Goal: Task Accomplishment & Management: Manage account settings

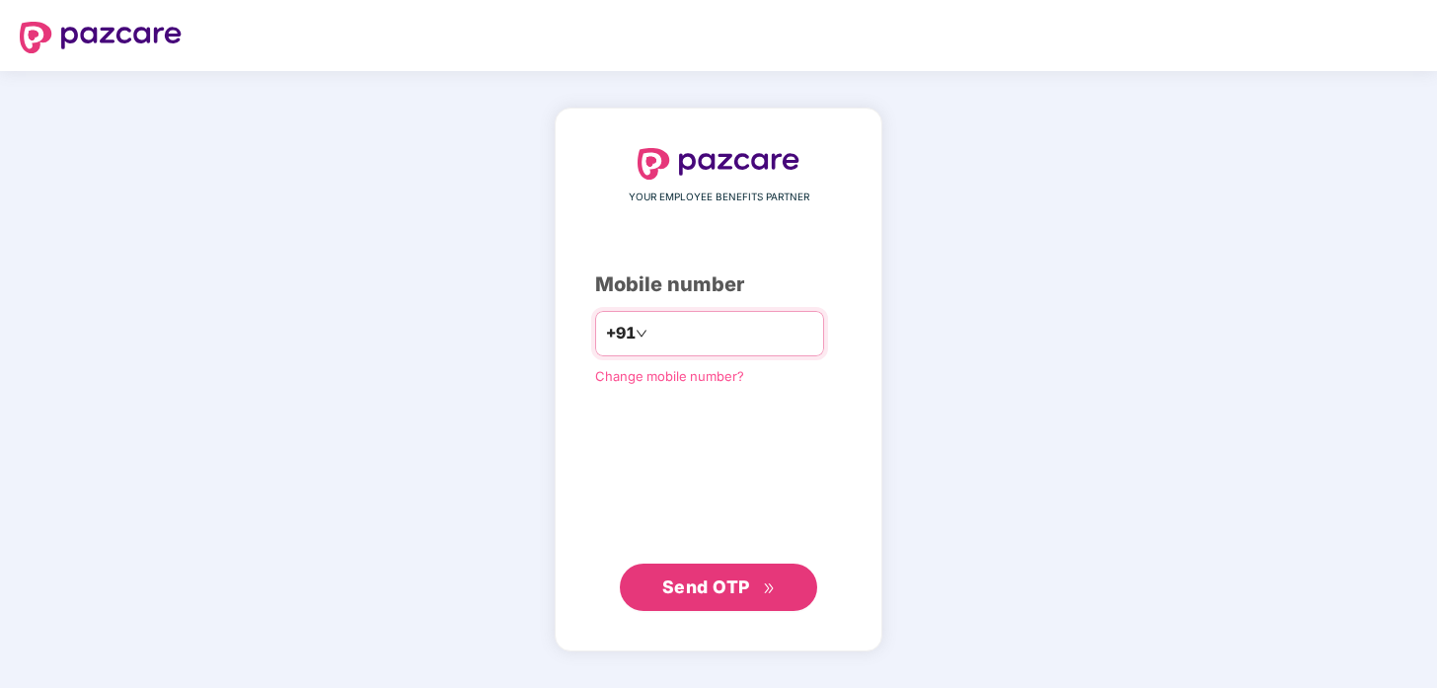
type input "**********"
click at [698, 576] on span "Send OTP" at bounding box center [706, 586] width 88 height 21
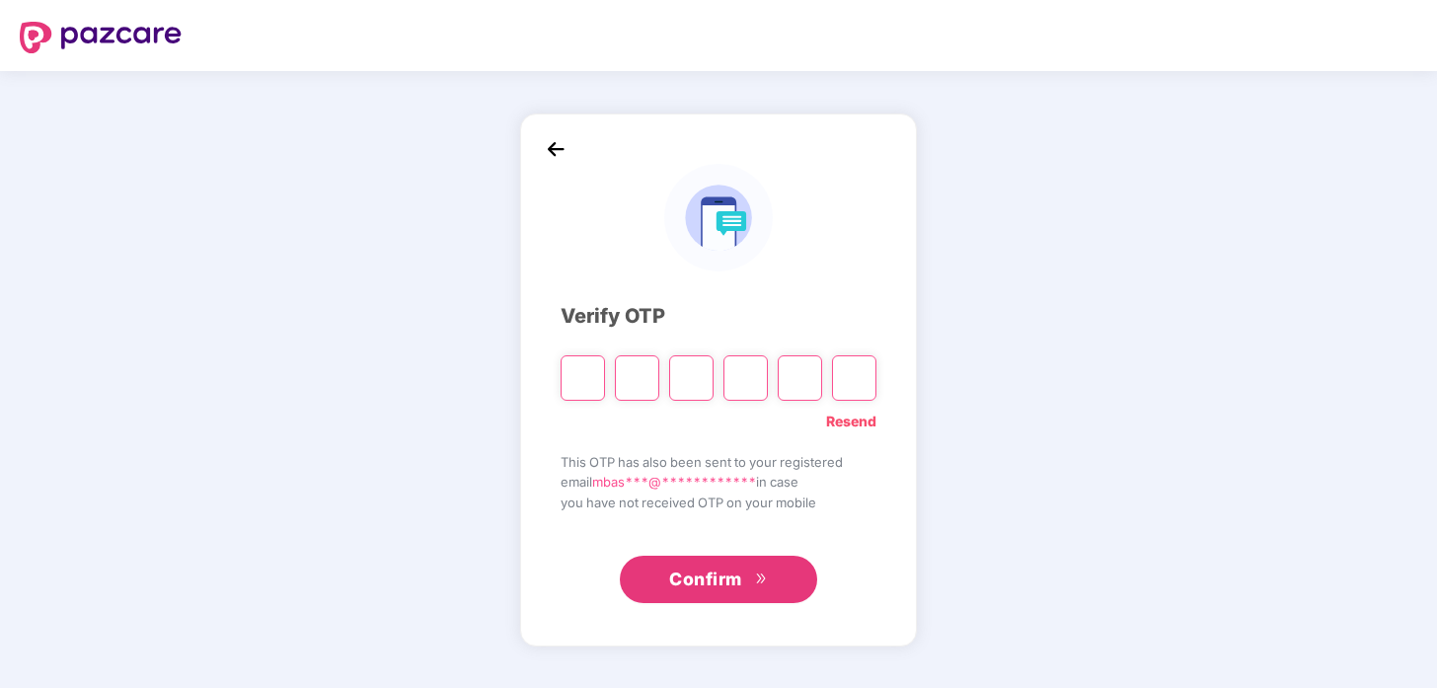
type input "*"
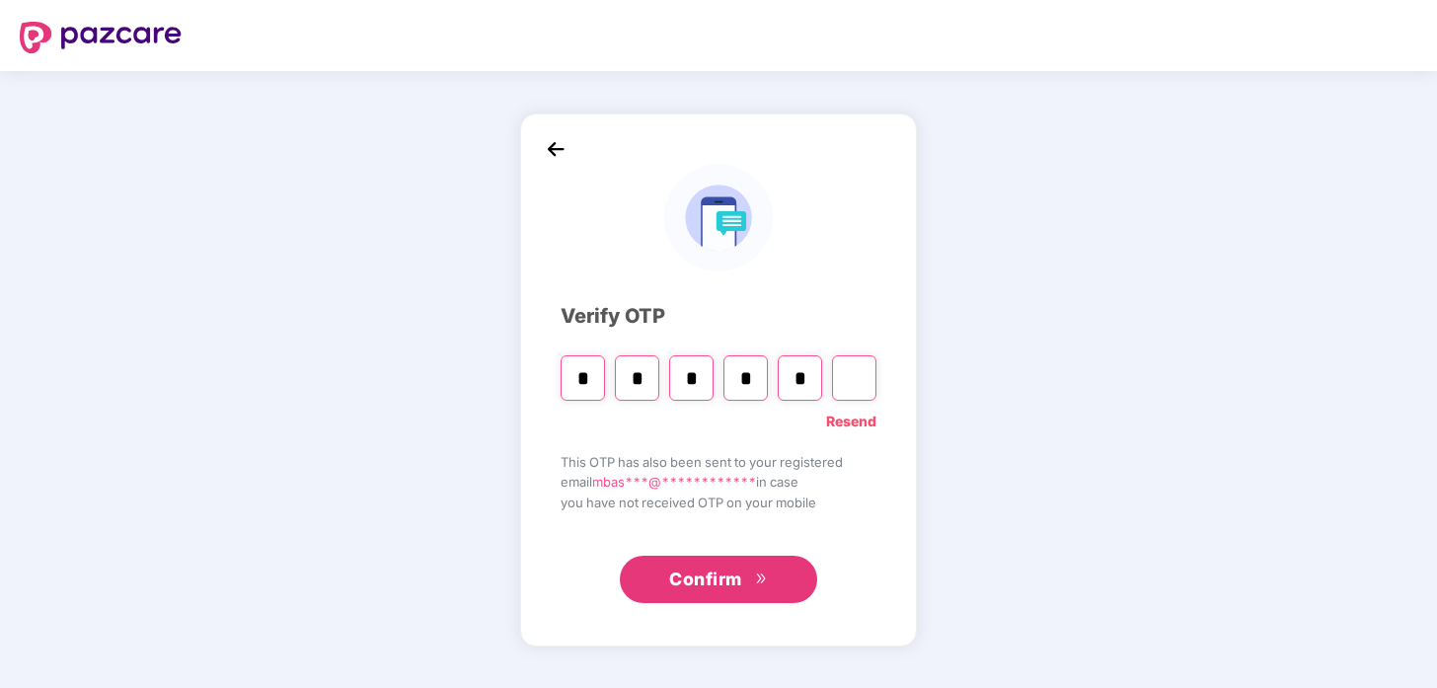
type input "*"
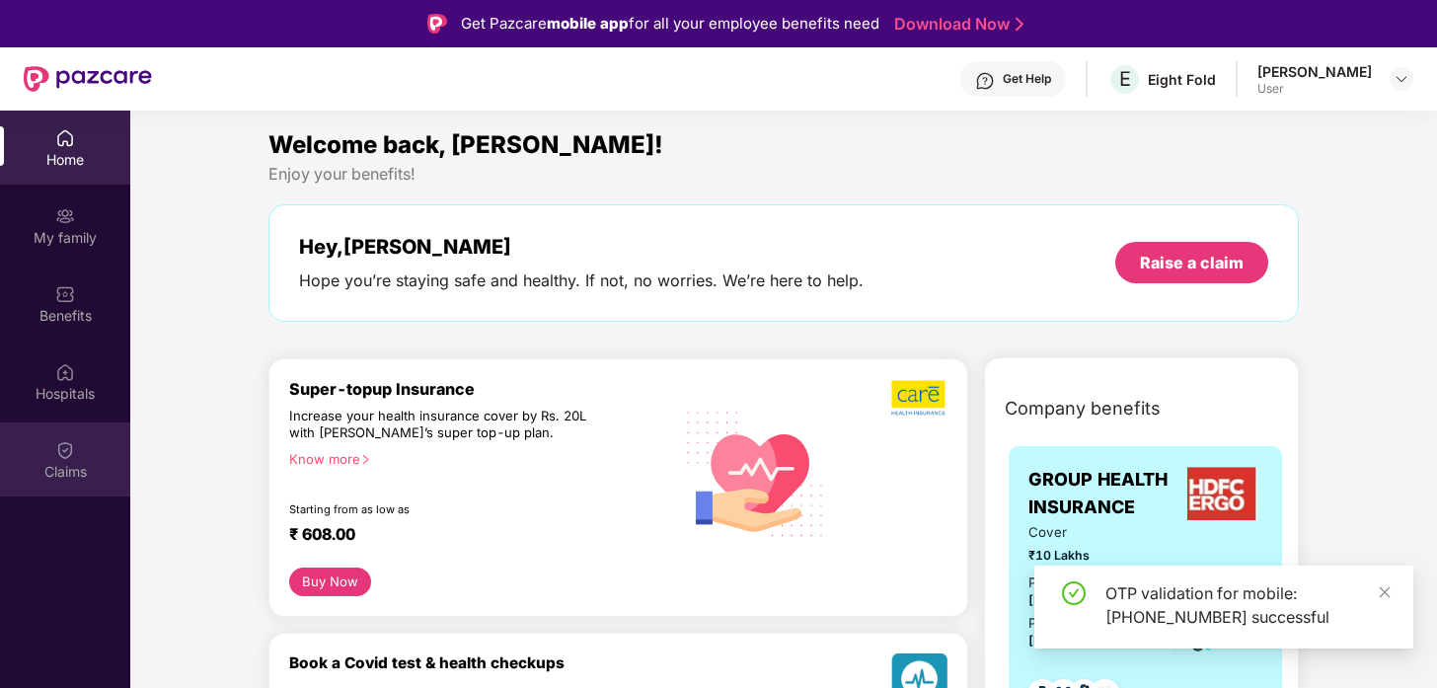
click at [78, 459] on div "Claims" at bounding box center [65, 459] width 130 height 74
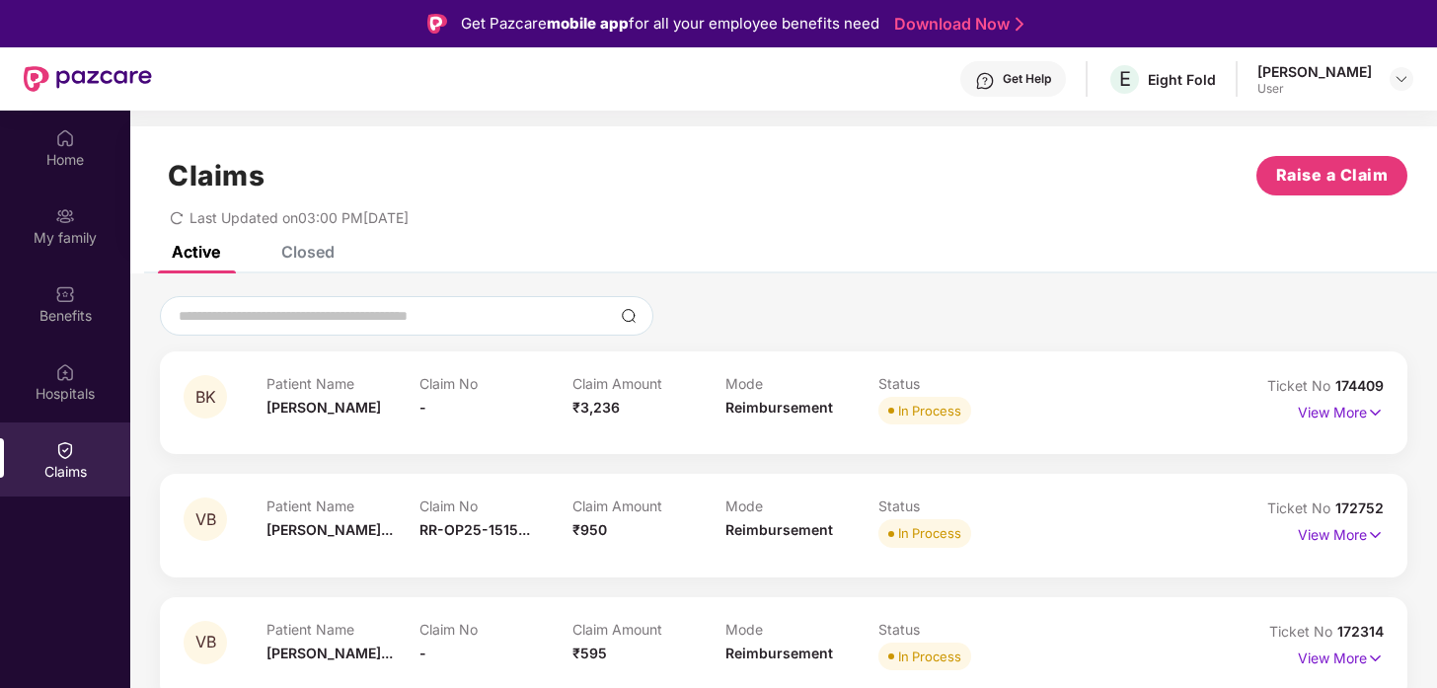
scroll to position [43, 0]
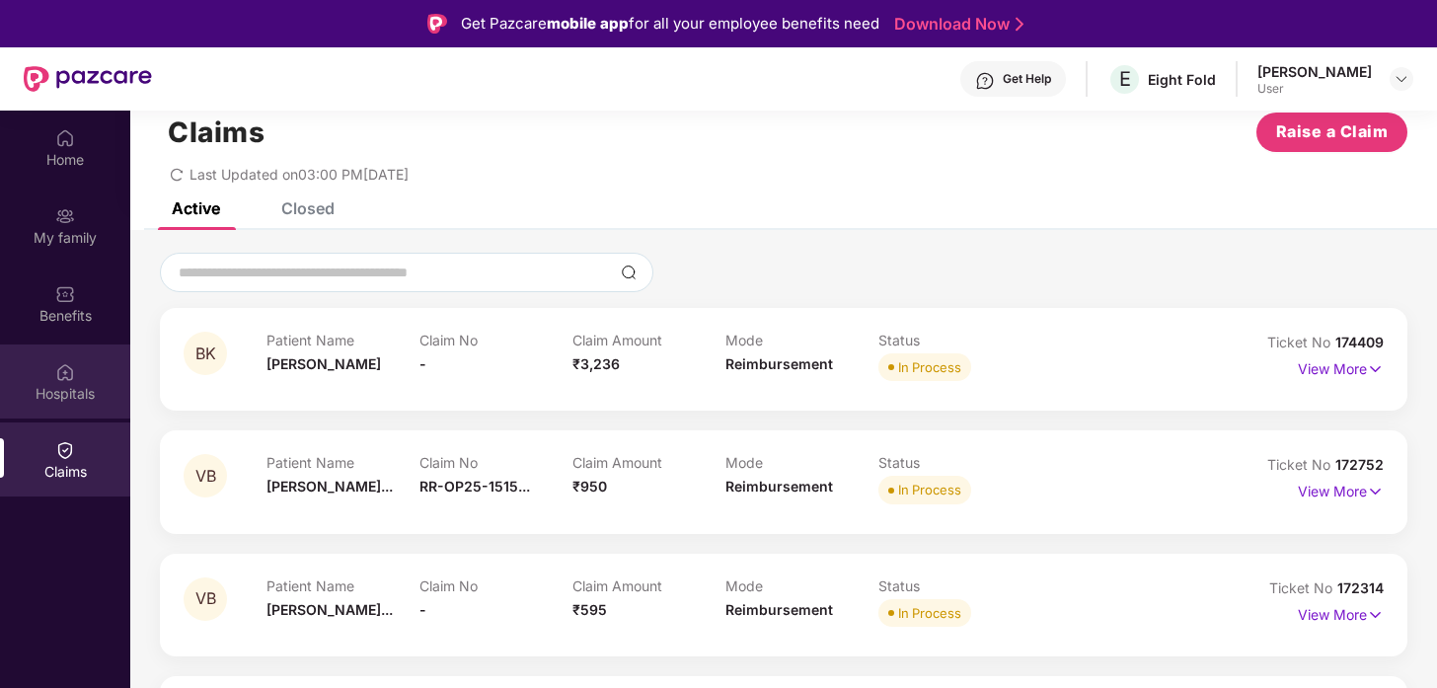
click at [76, 358] on div "Hospitals" at bounding box center [65, 381] width 130 height 74
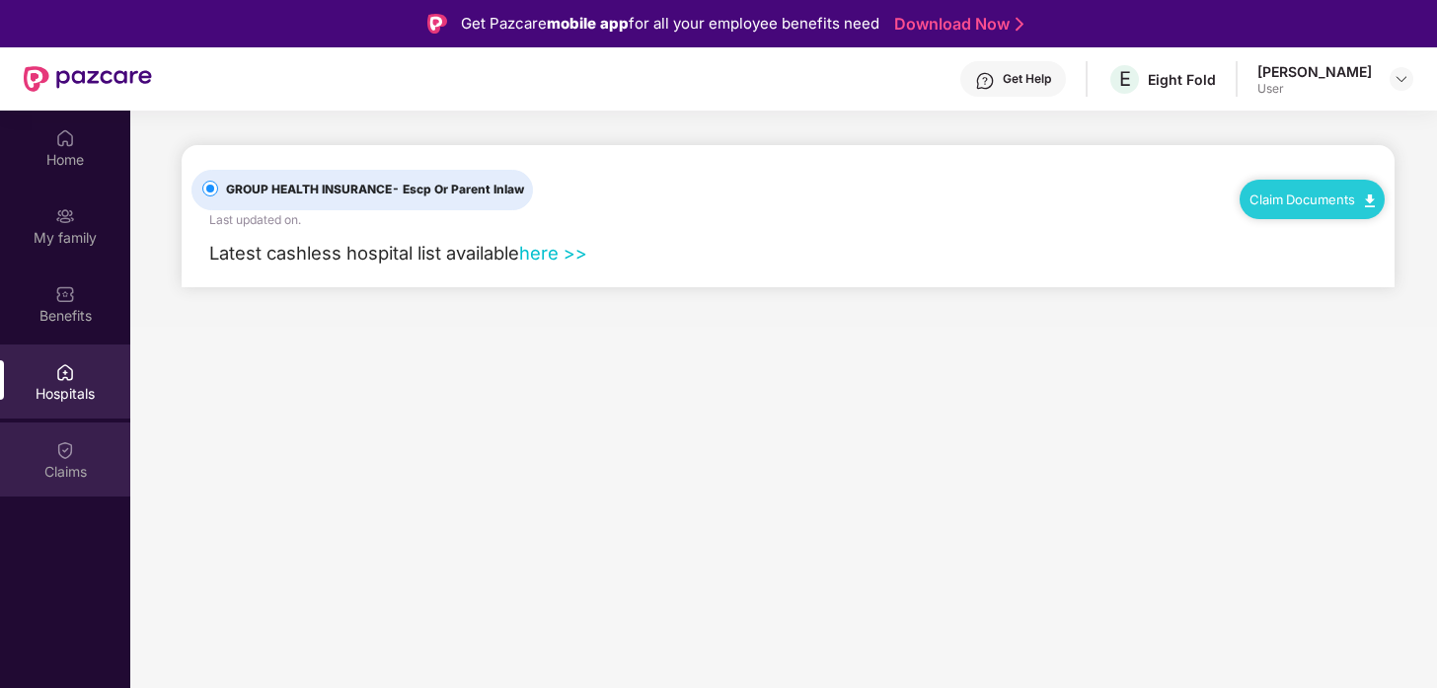
click at [68, 445] on img at bounding box center [65, 450] width 20 height 20
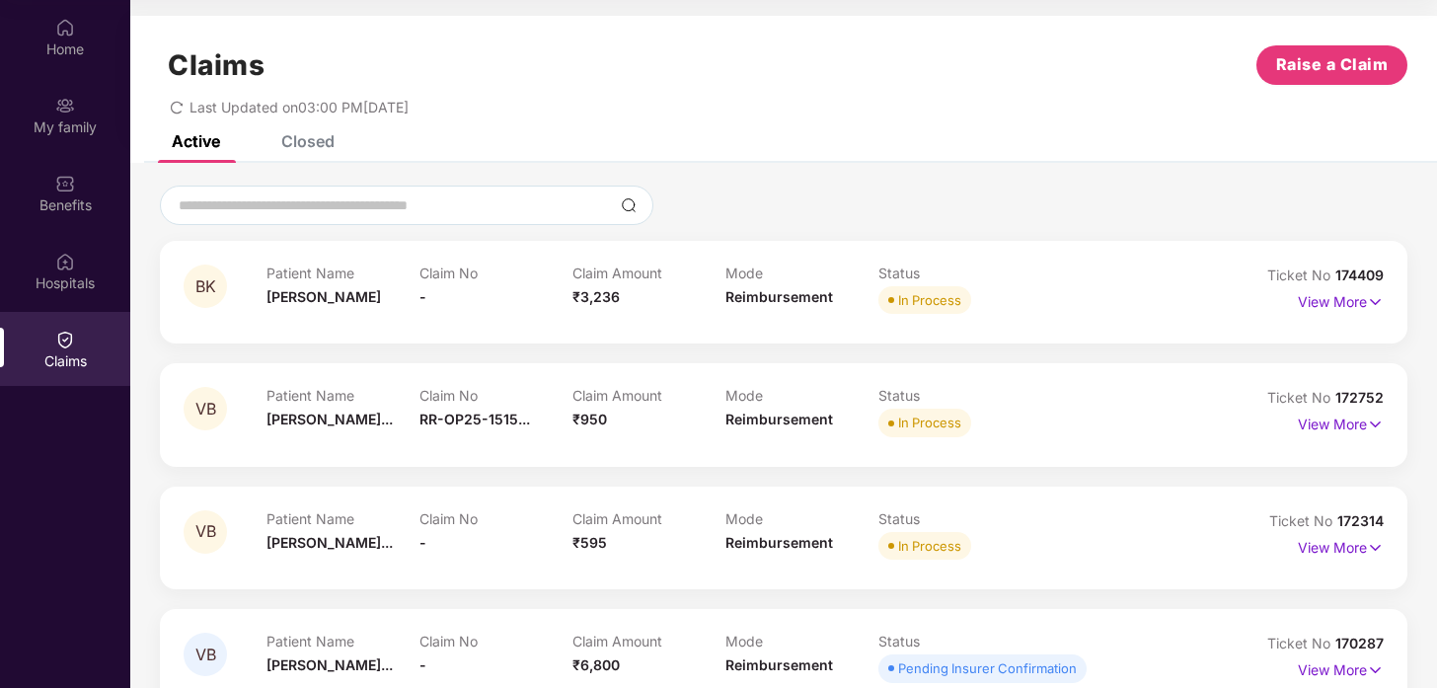
scroll to position [43, 0]
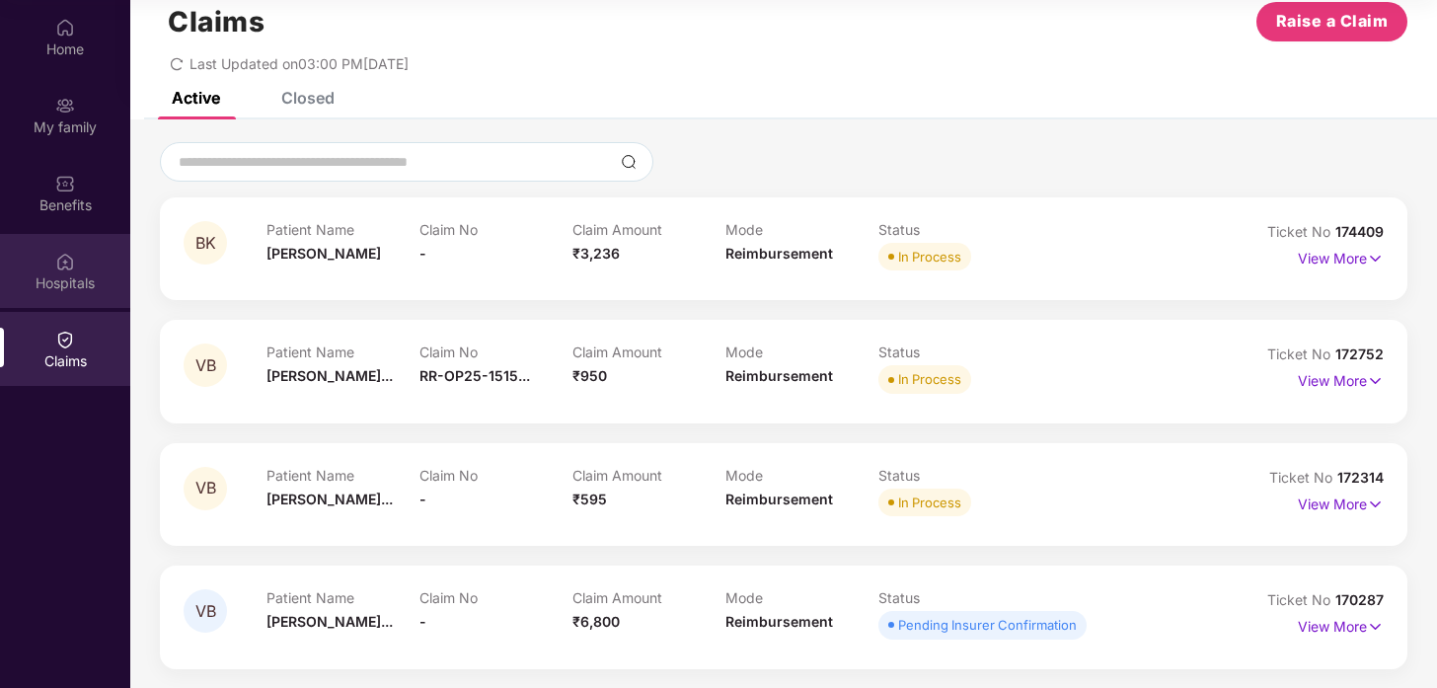
click at [64, 273] on div "Hospitals" at bounding box center [65, 283] width 130 height 20
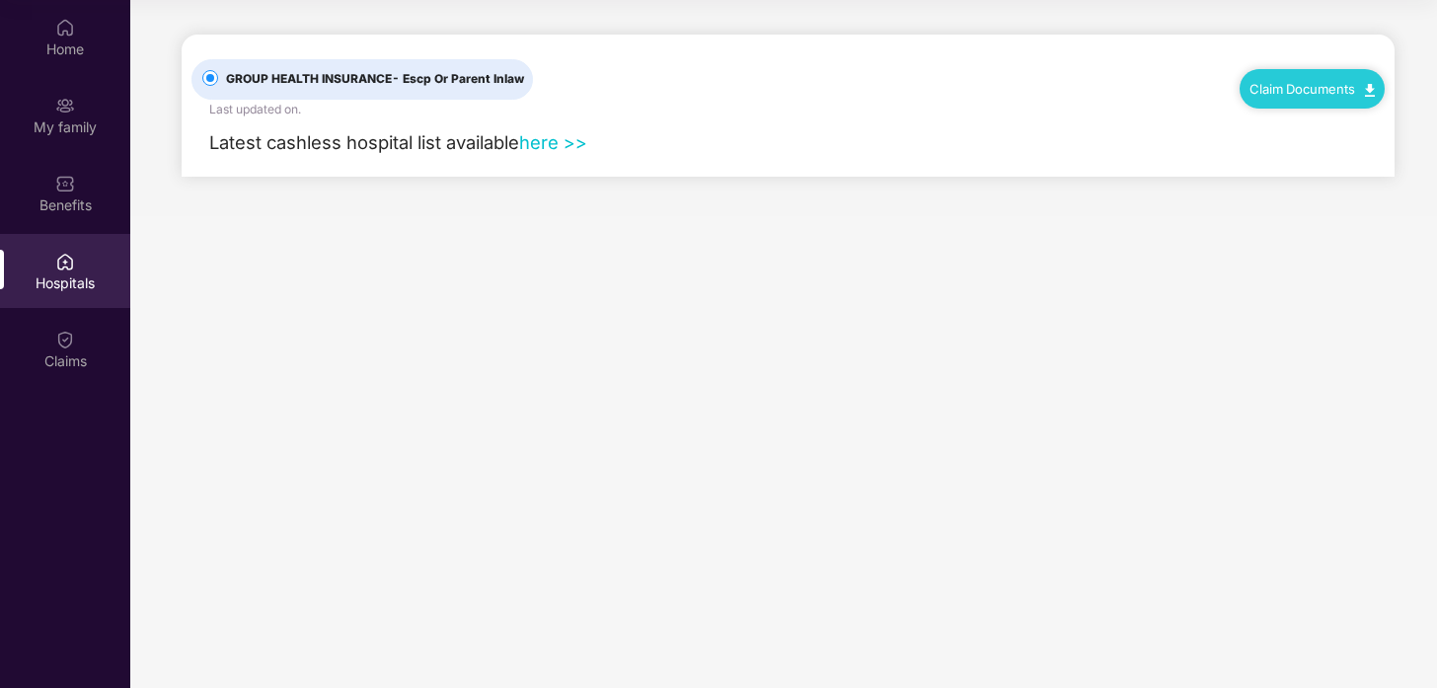
scroll to position [0, 0]
click at [67, 205] on div "Benefits" at bounding box center [65, 205] width 130 height 20
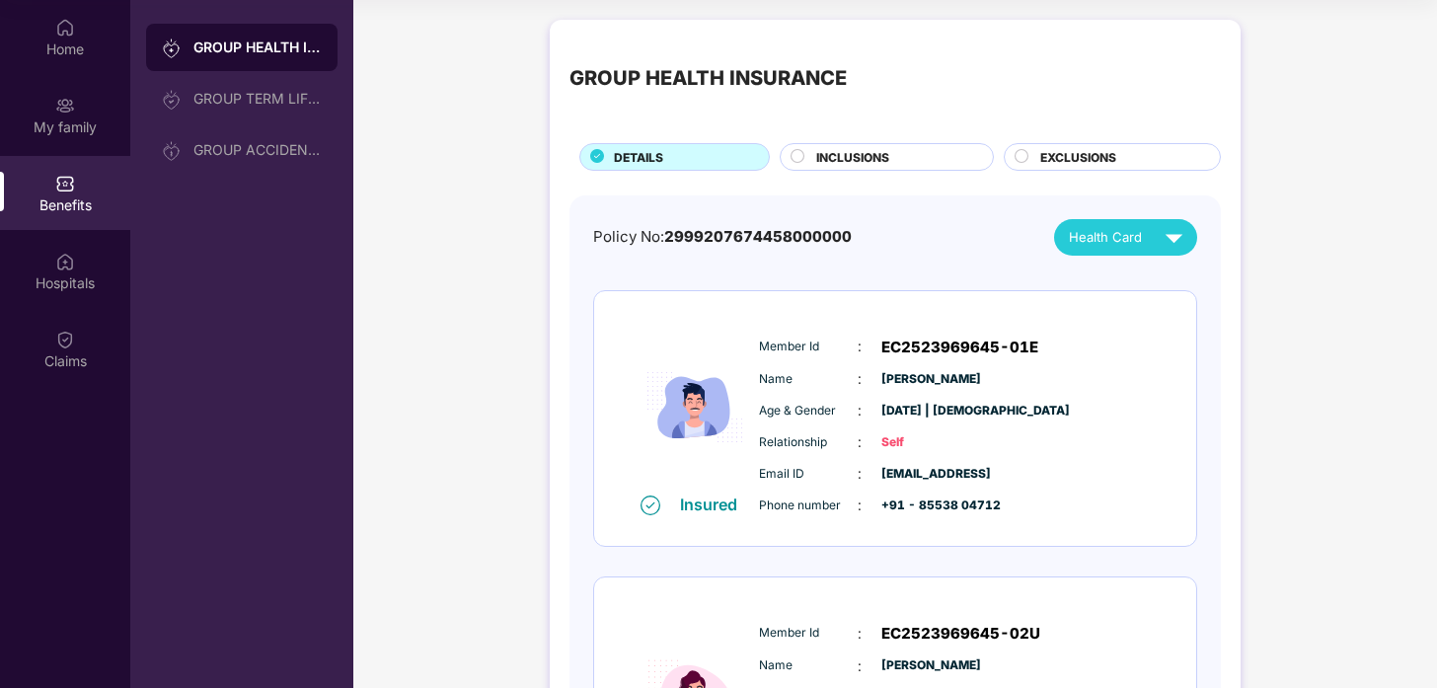
click at [746, 235] on span "2999207674458000000" at bounding box center [757, 236] width 187 height 19
click at [1104, 235] on span "Health Card" at bounding box center [1105, 237] width 73 height 21
click at [976, 253] on div "Policy No: 2999207674458000000 Health Card" at bounding box center [895, 237] width 604 height 37
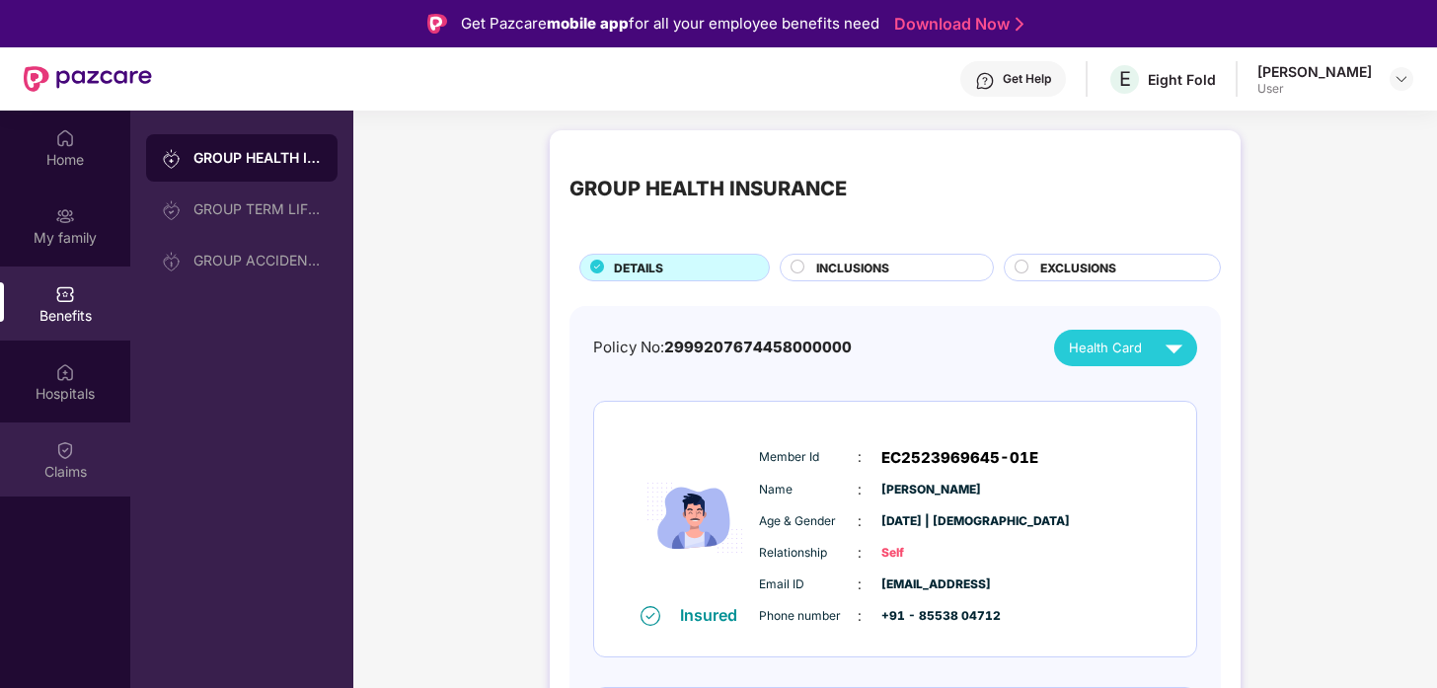
click at [65, 462] on div "Claims" at bounding box center [65, 472] width 130 height 20
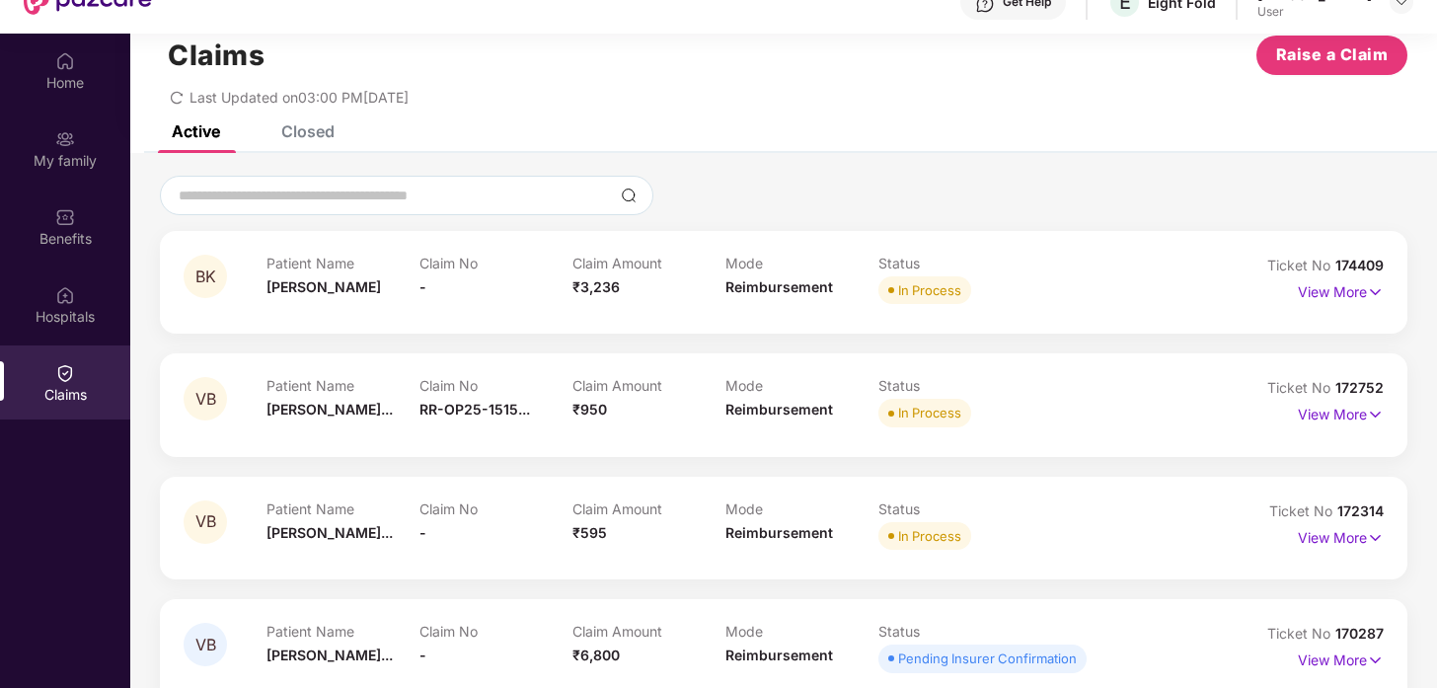
scroll to position [111, 0]
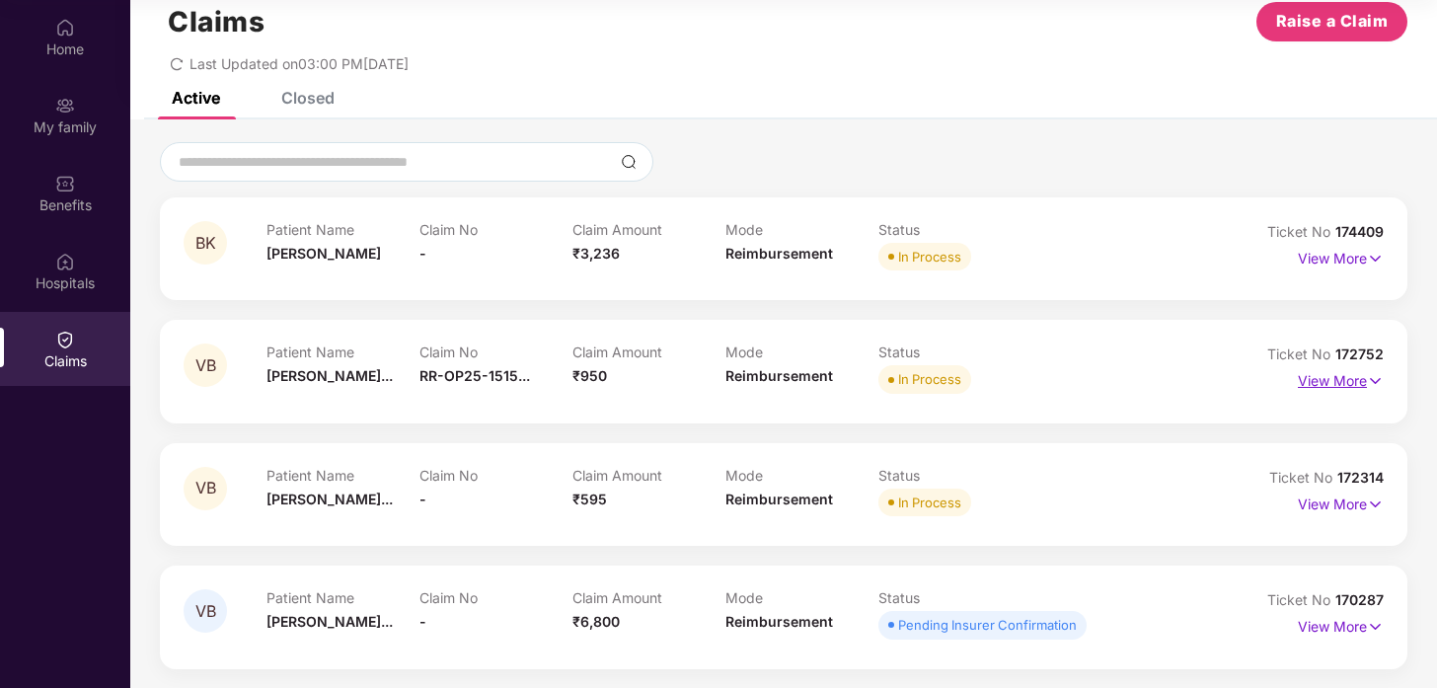
click at [1377, 382] on img at bounding box center [1375, 381] width 17 height 22
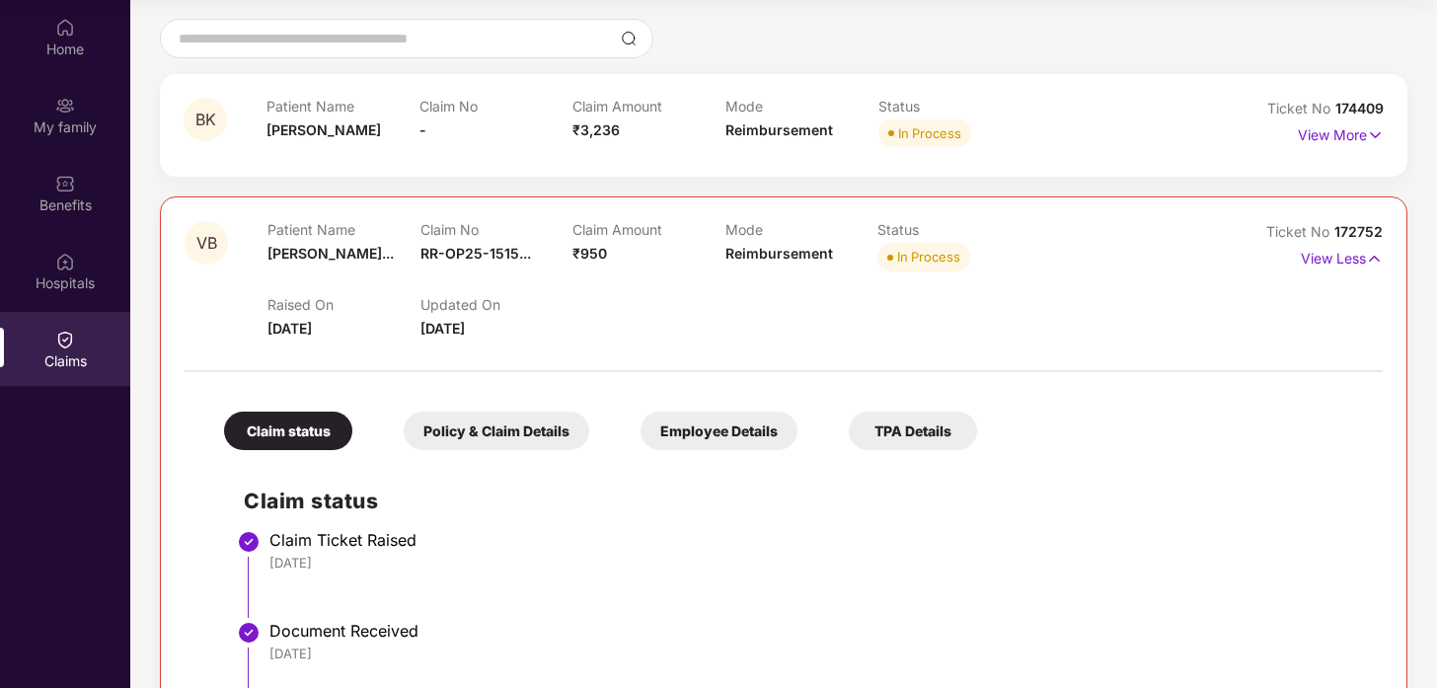
scroll to position [157, 0]
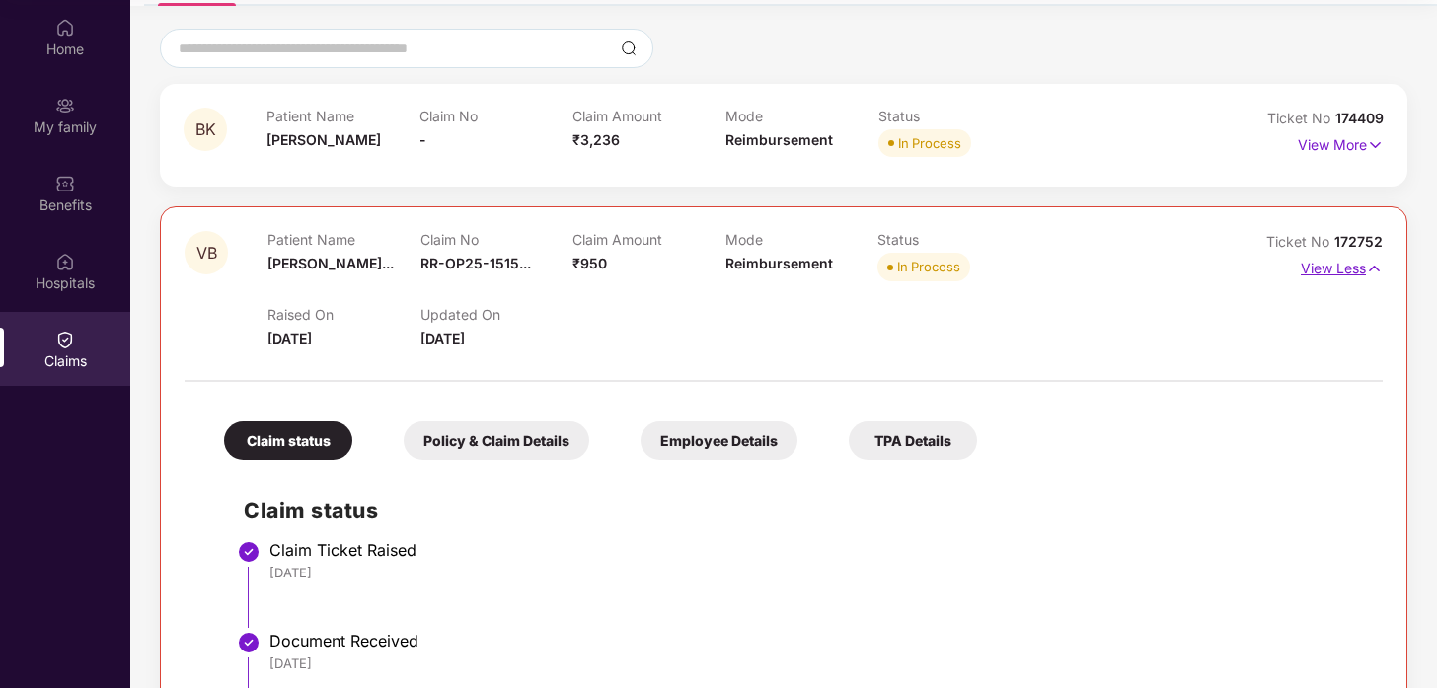
click at [1372, 264] on img at bounding box center [1374, 269] width 17 height 22
